Goal: Task Accomplishment & Management: Complete application form

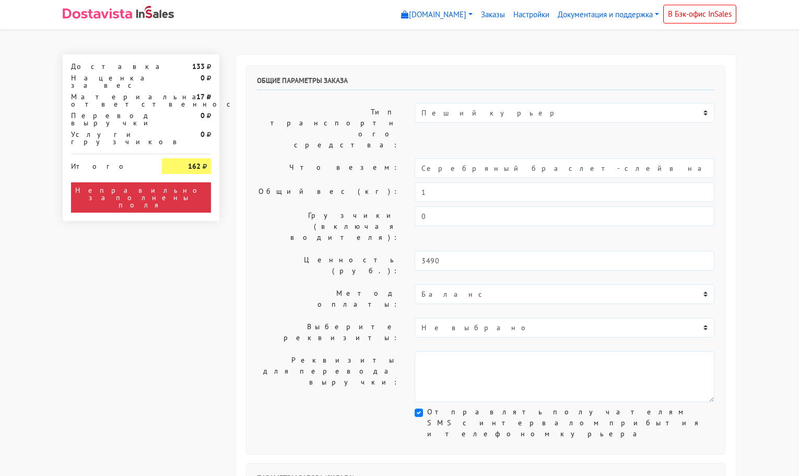
select select "11:00"
select select "21:00"
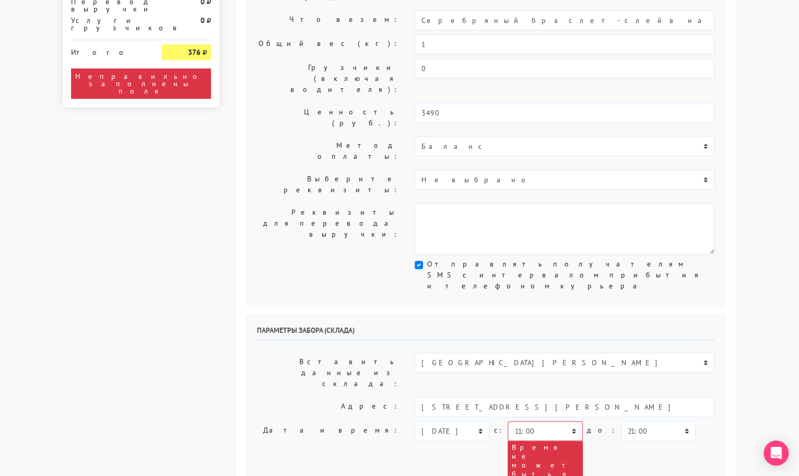
scroll to position [148, 0]
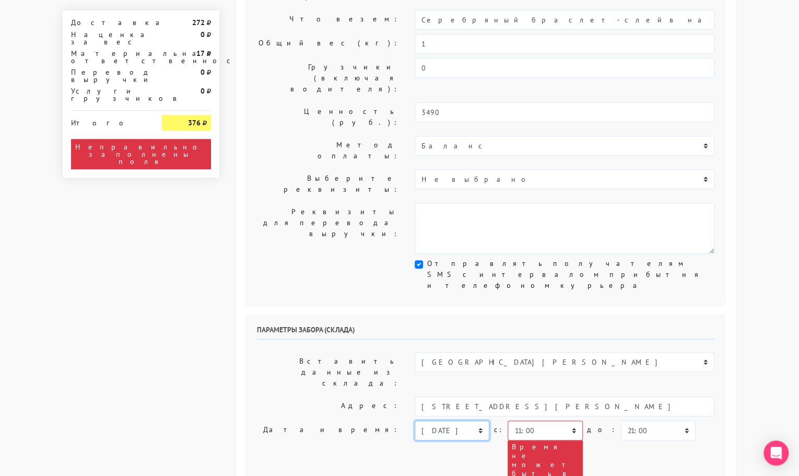
click at [455, 421] on select "[DATE] [DATE] [DATE] [DATE] [DATE] [DATE] [DATE] [DATE] [DATE]" at bounding box center [452, 431] width 75 height 20
select select "[DATE]"
click at [415, 421] on select "[DATE] [DATE] [DATE] [DATE] [DATE] [DATE] [DATE] [DATE] [DATE]" at bounding box center [452, 431] width 75 height 20
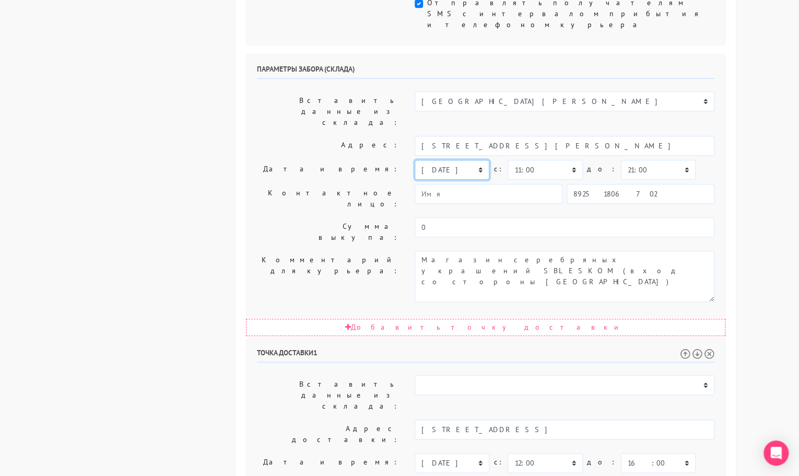
scroll to position [415, 0]
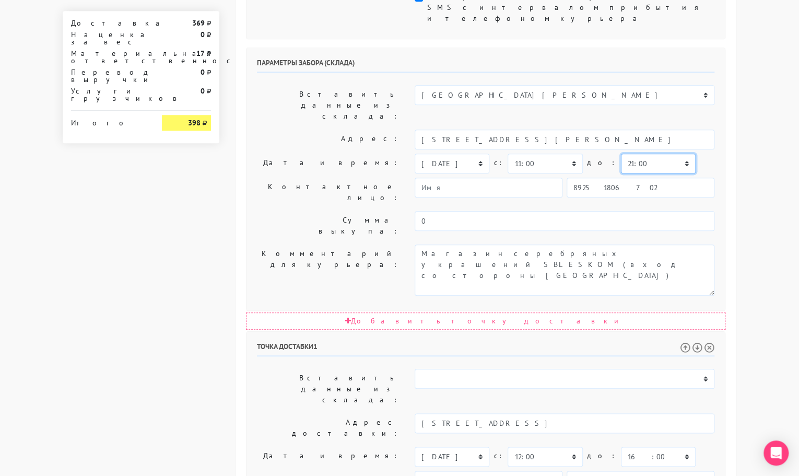
click at [621, 154] on select "00:00 00:30 01:00 01:30 02:00 02:30 03:00 03:30 04:00 04:30 05:00 05:30 06:00 0…" at bounding box center [658, 164] width 75 height 20
select select "11:30"
click at [621, 154] on select "00:00 00:30 01:00 01:30 02:00 02:30 03:00 03:30 04:00 04:30 05:00 05:30 06:00 0…" at bounding box center [658, 164] width 75 height 20
click at [623, 447] on select "00:00 00:30 01:00 01:30 02:00 02:30 03:00 03:30 04:00 04:30 05:00 05:30 06:00 0…" at bounding box center [658, 457] width 75 height 20
select select "15:00"
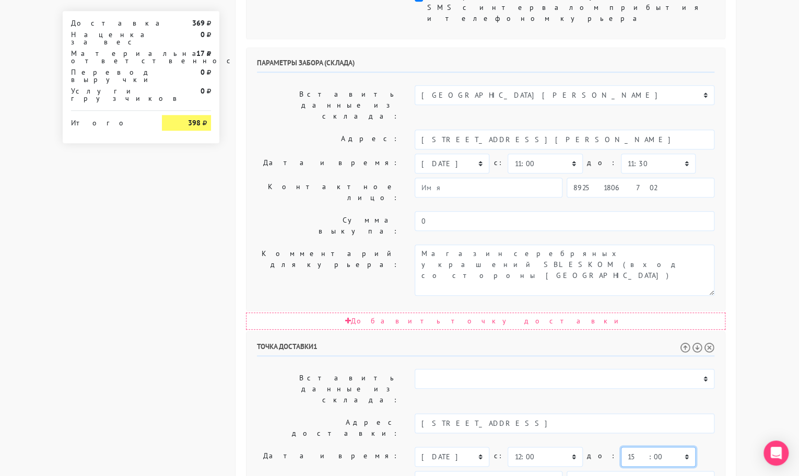
click at [621, 447] on select "00:00 00:30 01:00 01:30 02:00 02:30 03:00 03:30 04:00 04:30 05:00 05:30 06:00 0…" at bounding box center [658, 457] width 75 height 20
drag, startPoint x: 527, startPoint y: 333, endPoint x: 549, endPoint y: 366, distance: 39.9
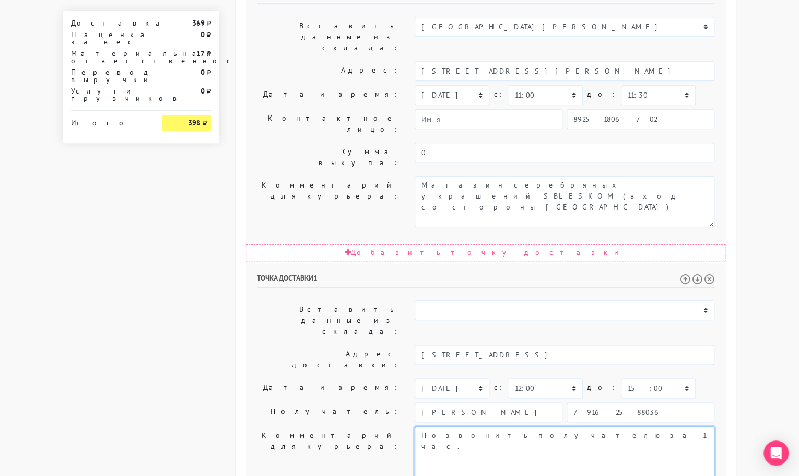
type textarea "Позвонить получателю за 1 час."
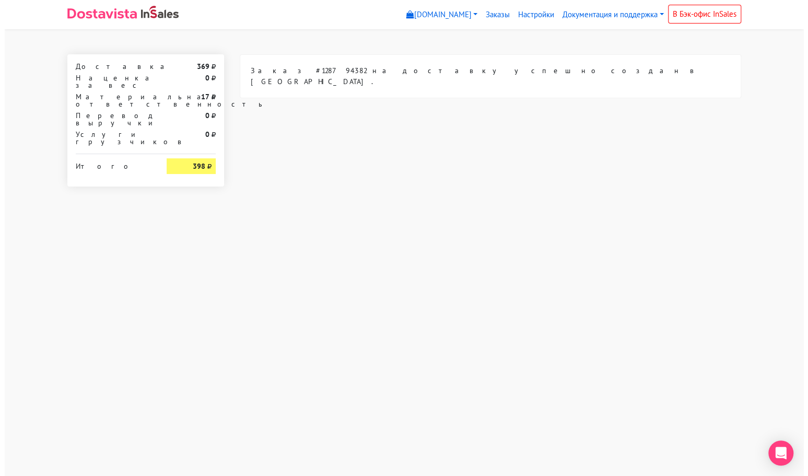
scroll to position [0, 0]
